Goal: Navigation & Orientation: Find specific page/section

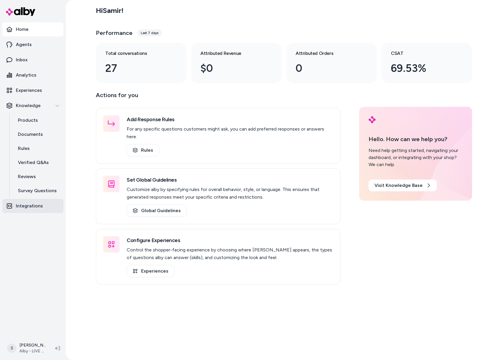
click at [29, 205] on p "Integrations" at bounding box center [29, 206] width 27 height 7
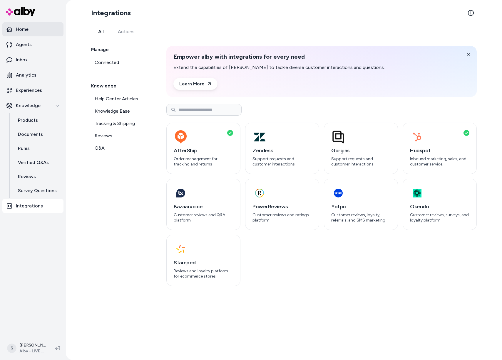
click at [26, 35] on link "Home" at bounding box center [32, 29] width 61 height 14
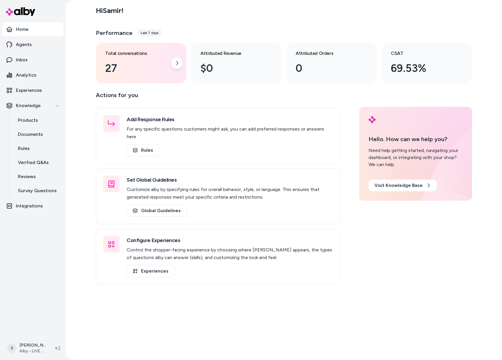
click at [144, 73] on div "27" at bounding box center [136, 68] width 62 height 16
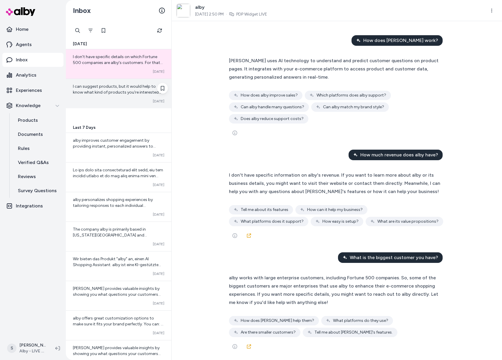
click at [111, 90] on span "I can suggest products, but it would help to know what kind of products you're …" at bounding box center [118, 98] width 91 height 28
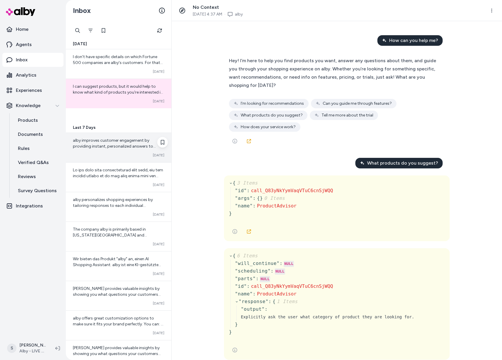
click at [109, 147] on span "alby improves customer engagement by providing instant, personalized answers to…" at bounding box center [118, 187] width 90 height 99
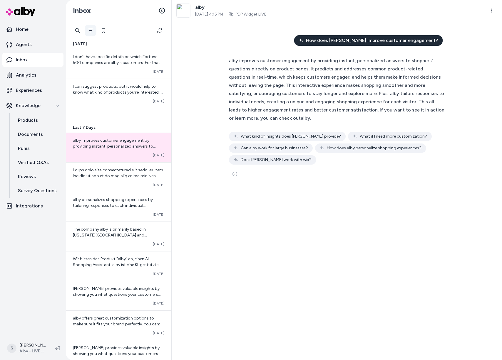
click at [89, 31] on icon "Filter" at bounding box center [90, 30] width 5 height 5
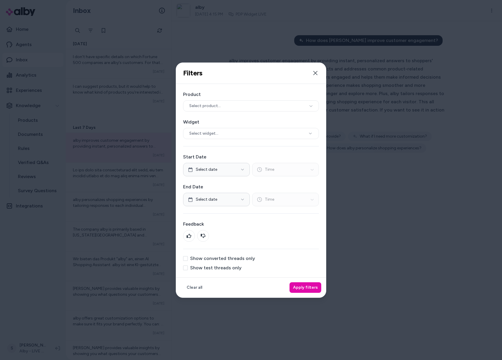
click at [229, 106] on button "Select product..." at bounding box center [251, 105] width 136 height 11
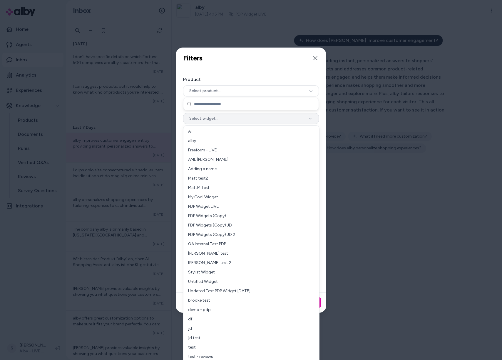
click at [237, 121] on button "Select widget..." at bounding box center [251, 118] width 136 height 11
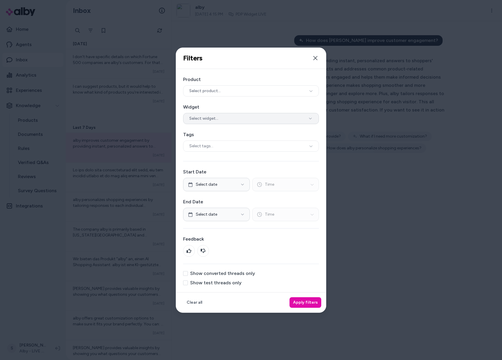
click at [245, 117] on button "Select widget..." at bounding box center [251, 118] width 136 height 11
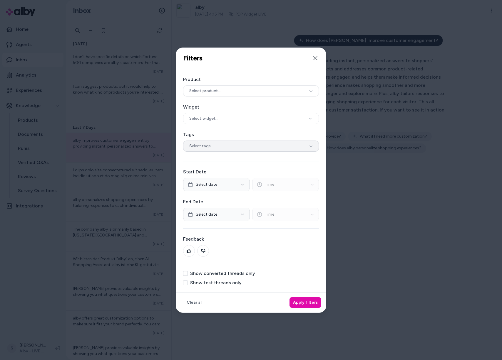
click at [227, 149] on div "Select tags..." at bounding box center [251, 146] width 136 height 11
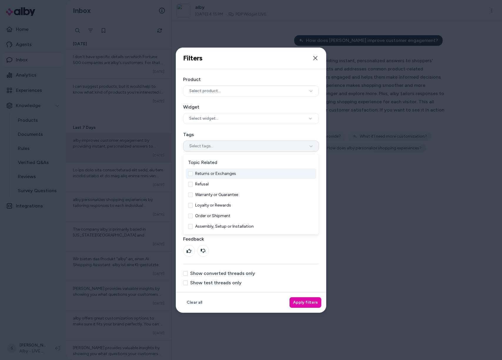
click at [229, 148] on div "Select tags..." at bounding box center [251, 146] width 136 height 11
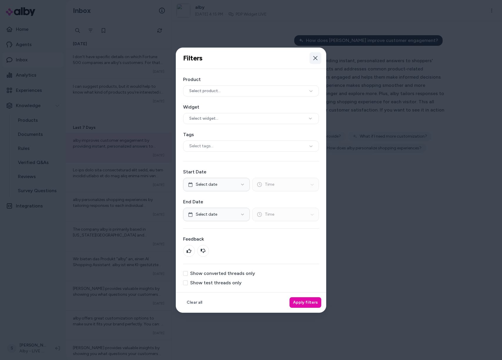
click at [317, 56] on icon "button" at bounding box center [315, 58] width 5 height 5
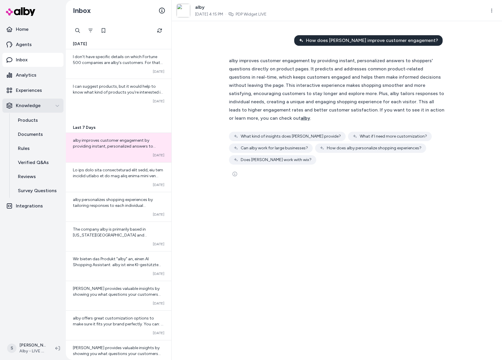
click at [30, 102] on p "Knowledge" at bounding box center [28, 105] width 25 height 7
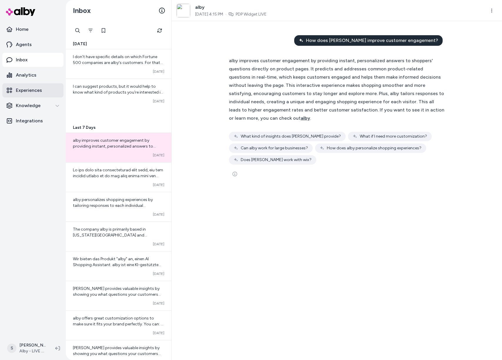
click at [33, 90] on p "Experiences" at bounding box center [29, 90] width 26 height 7
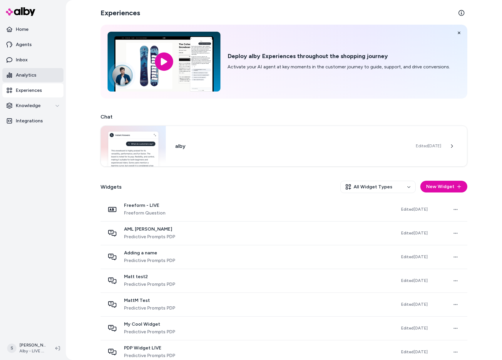
click at [32, 78] on p "Analytics" at bounding box center [26, 75] width 21 height 7
